Goal: Manage account settings

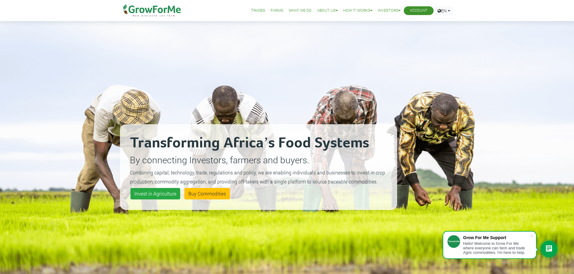
click at [256, 11] on link "Trades" at bounding box center [258, 11] width 14 height 6
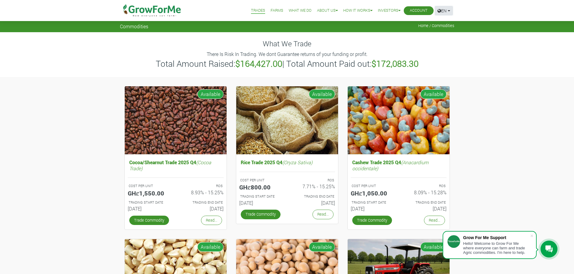
click at [448, 11] on link "EN" at bounding box center [444, 10] width 18 height 9
click at [151, 9] on img at bounding box center [152, 10] width 62 height 21
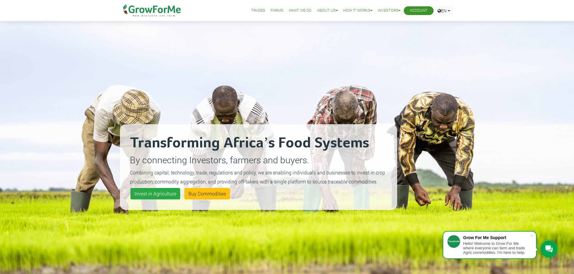
click at [415, 10] on link "Account" at bounding box center [419, 11] width 18 height 6
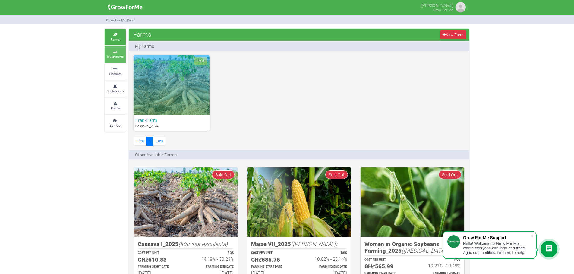
click at [120, 57] on small "Investments" at bounding box center [115, 57] width 17 height 4
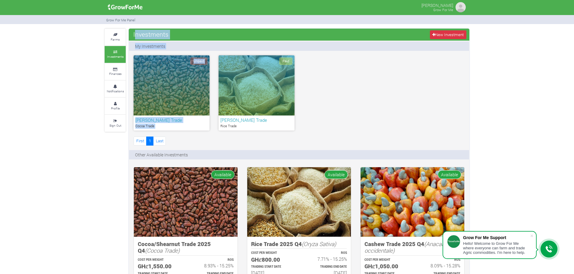
drag, startPoint x: 115, startPoint y: 26, endPoint x: 202, endPoint y: 52, distance: 90.1
click at [202, 52] on div "Frank Aboagye Grow For Me" at bounding box center [287, 137] width 574 height 274
click at [459, 11] on img at bounding box center [460, 7] width 12 height 12
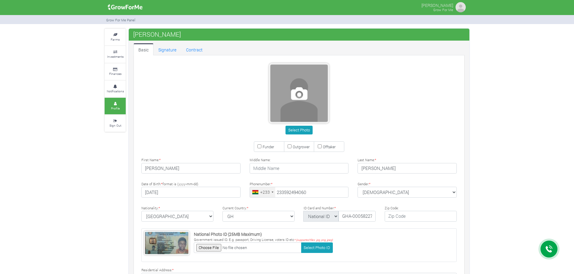
type input "59 249 4060"
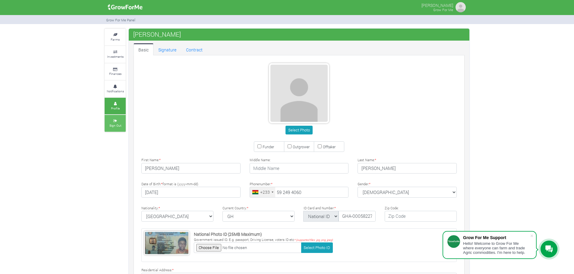
click at [113, 129] on link "Sign Out" at bounding box center [115, 123] width 21 height 17
